Goal: Find specific page/section: Find specific page/section

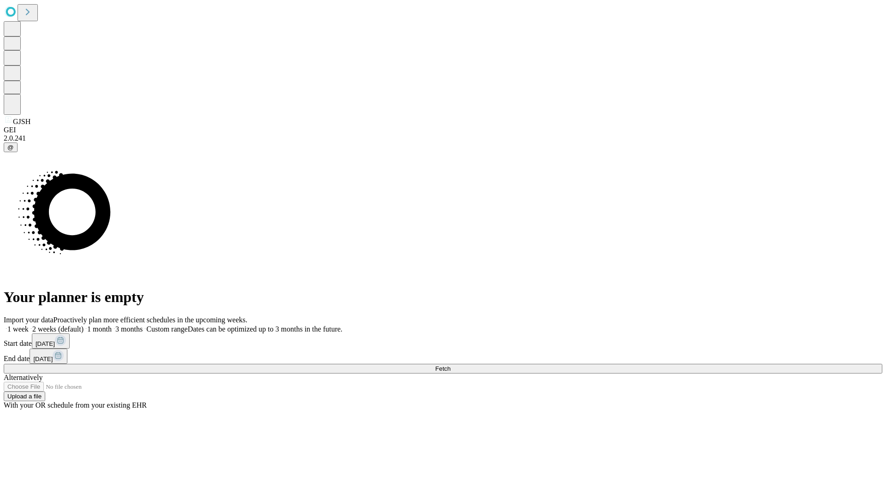
click at [450, 365] on span "Fetch" at bounding box center [442, 368] width 15 height 7
